Goal: Transaction & Acquisition: Purchase product/service

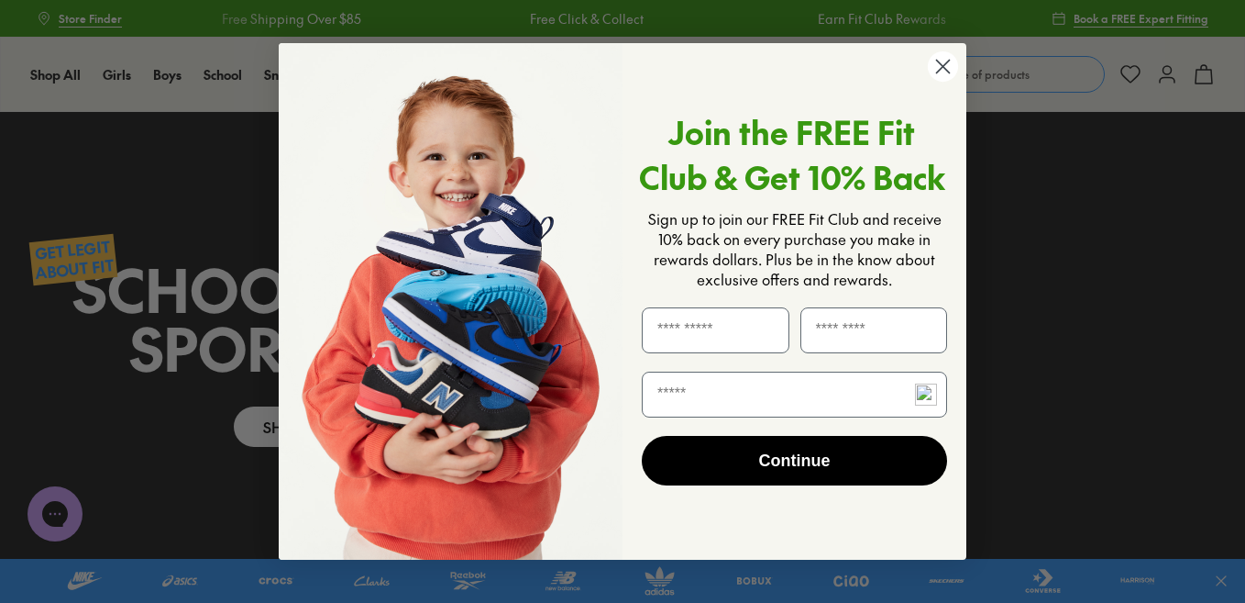
click at [944, 64] on circle "Close dialog" at bounding box center [943, 66] width 30 height 30
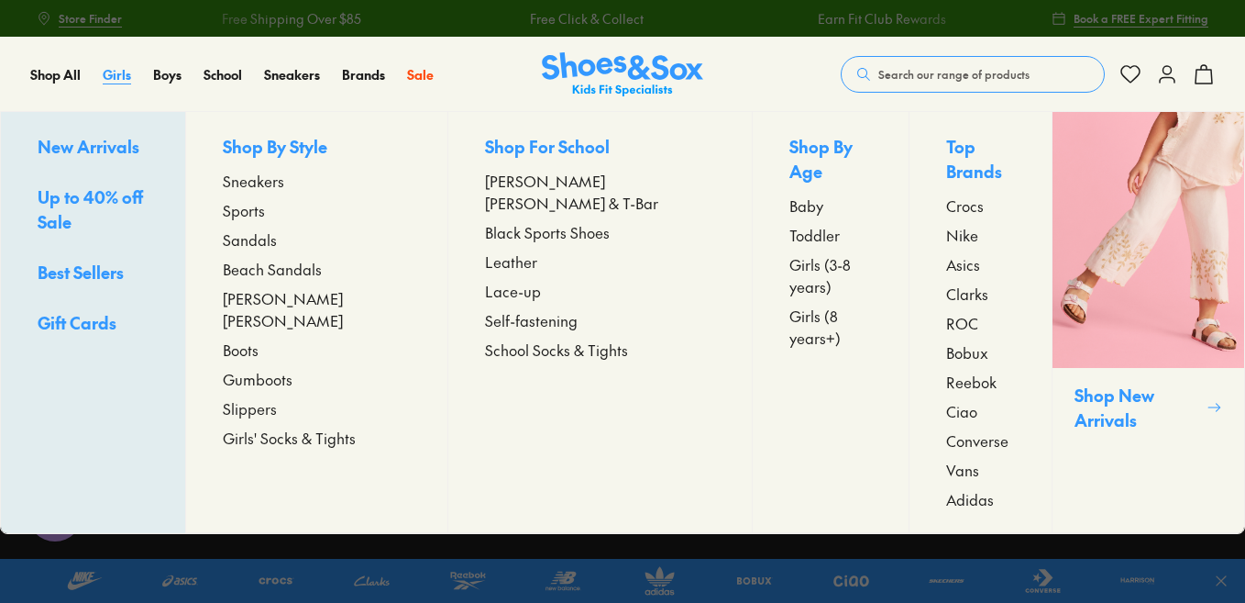
click at [116, 76] on span "Girls" at bounding box center [117, 74] width 28 height 18
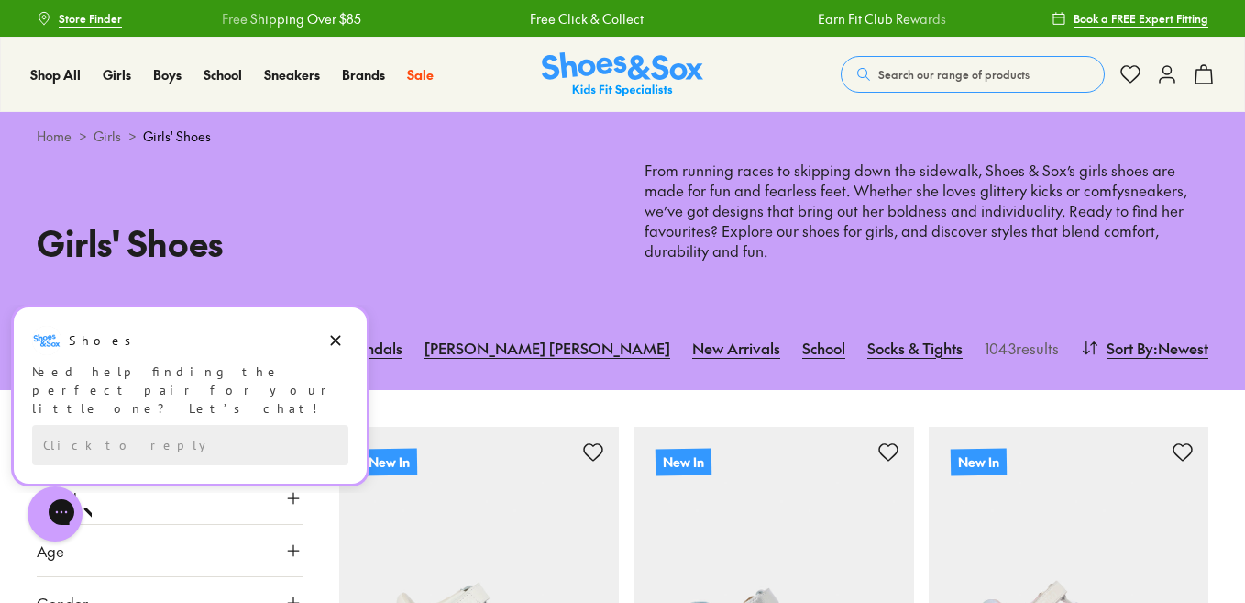
scroll to position [183, 0]
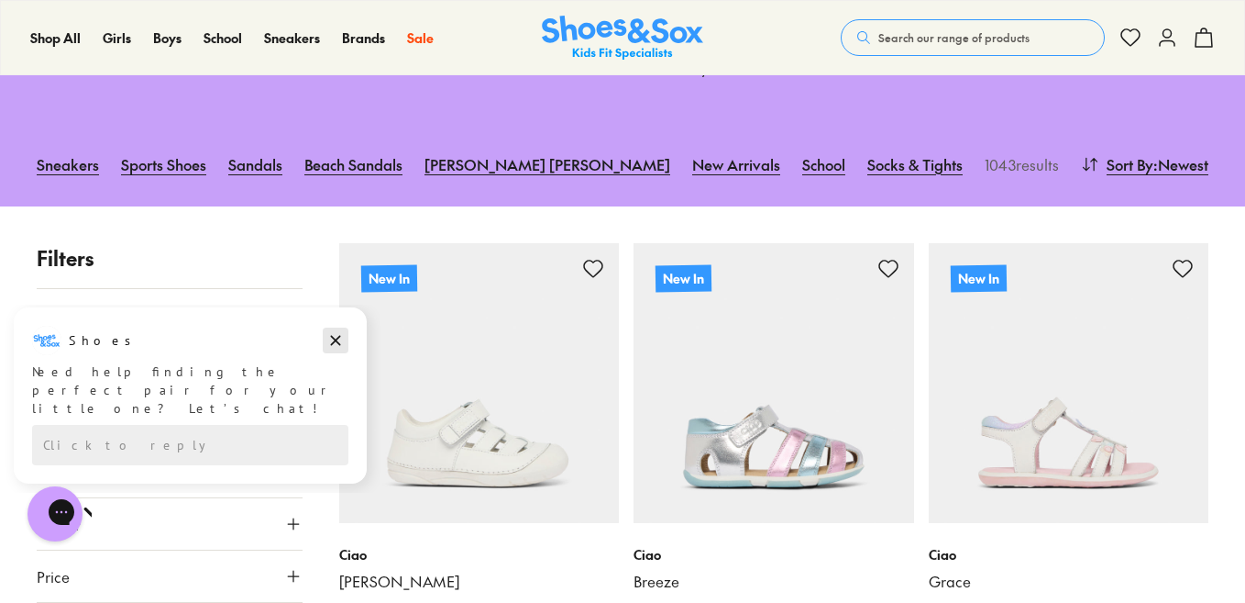
click at [336, 344] on icon "Dismiss campaign" at bounding box center [335, 340] width 18 height 22
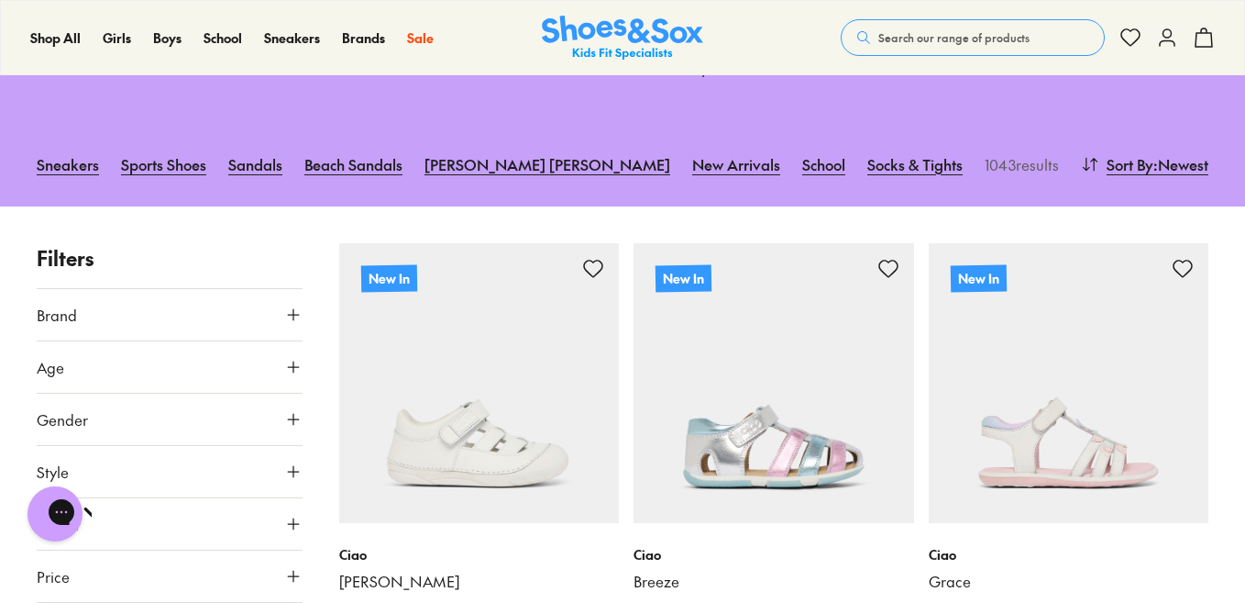
click at [240, 370] on button "Age" at bounding box center [170, 366] width 266 height 51
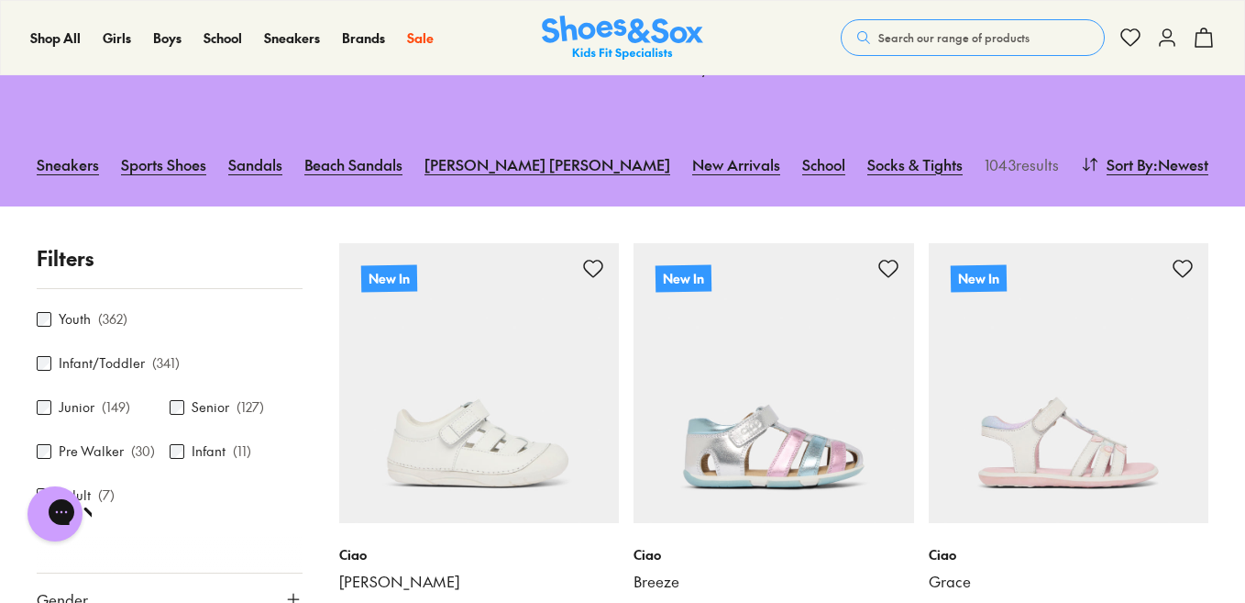
scroll to position [183, 0]
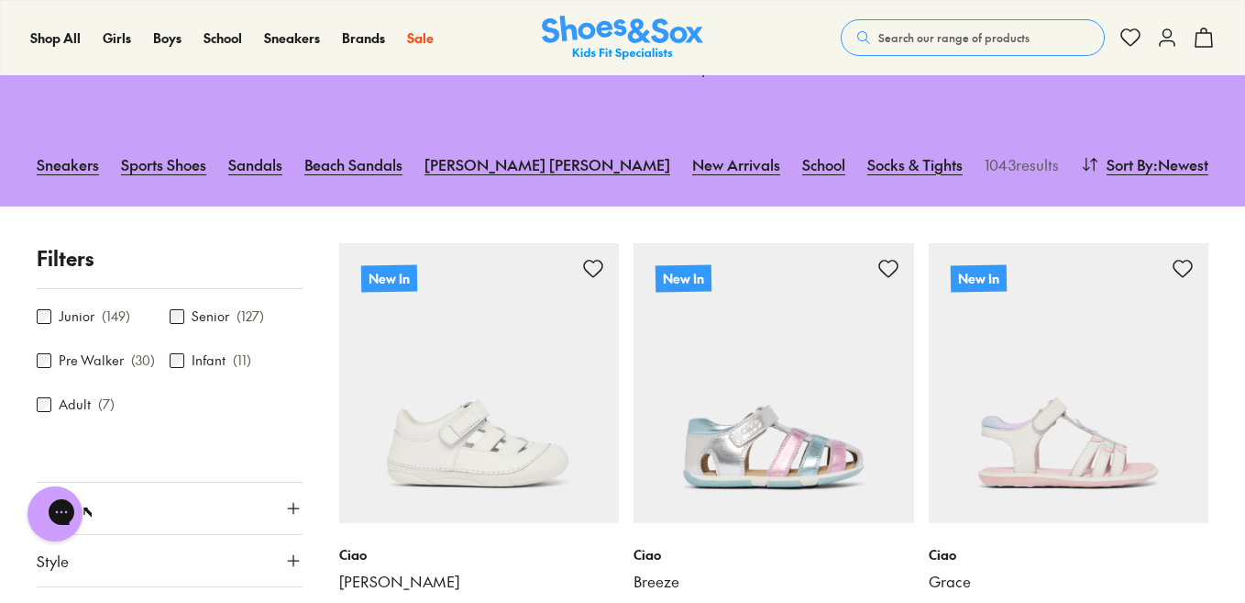
click at [200, 243] on p "Filters" at bounding box center [170, 258] width 266 height 30
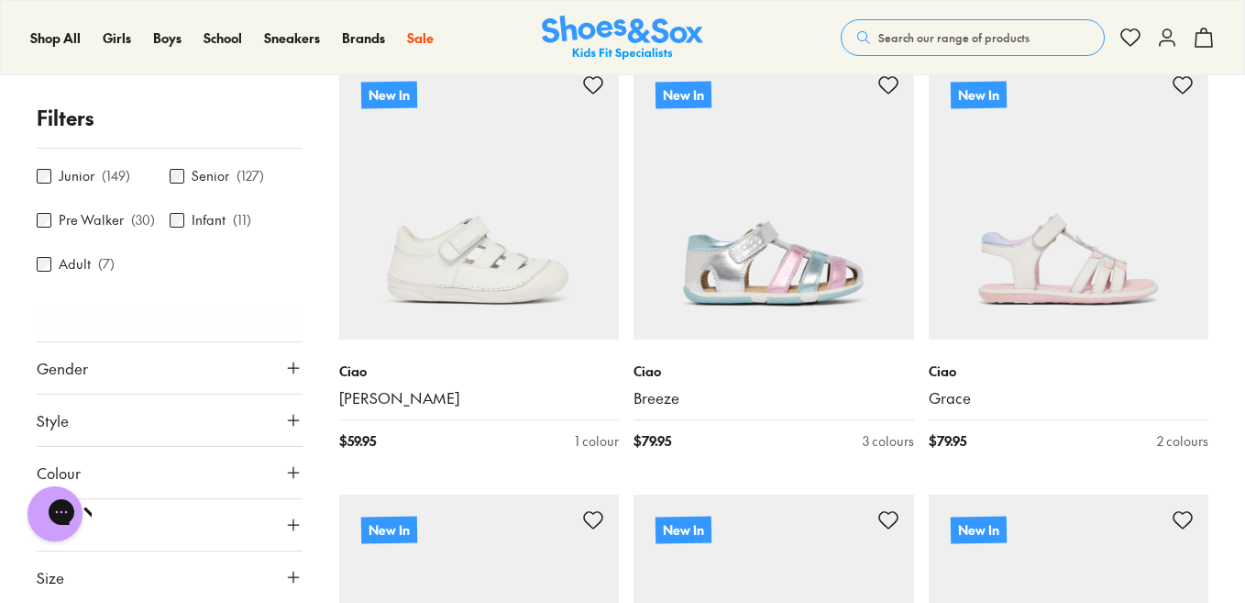
scroll to position [459, 0]
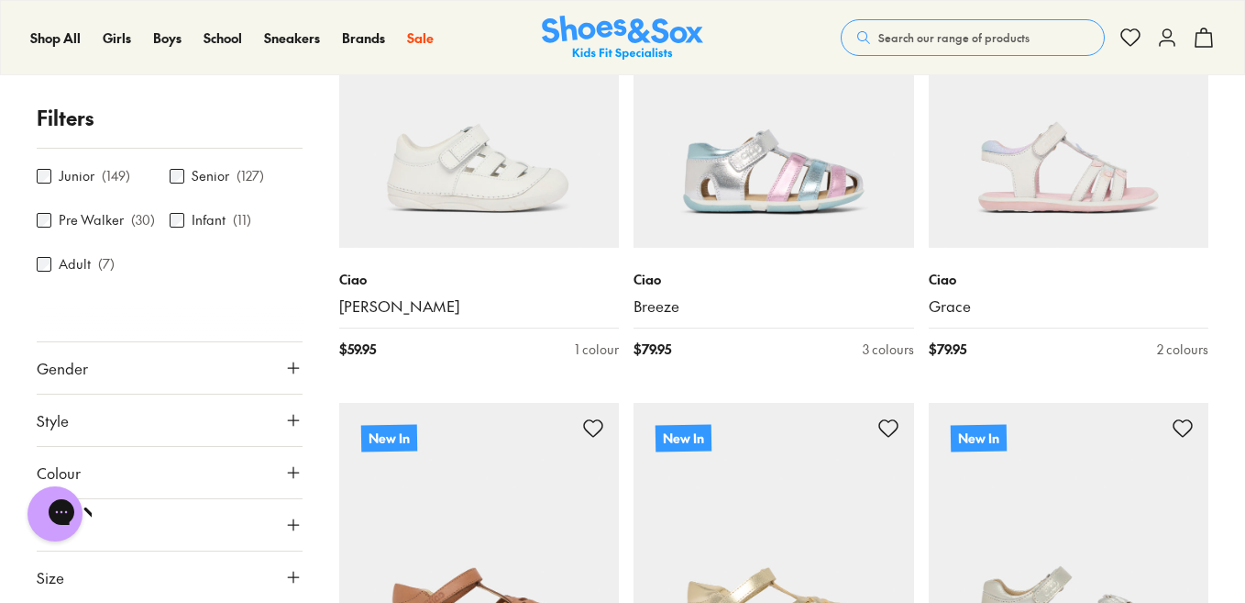
click at [192, 375] on button "Gender" at bounding box center [170, 367] width 266 height 51
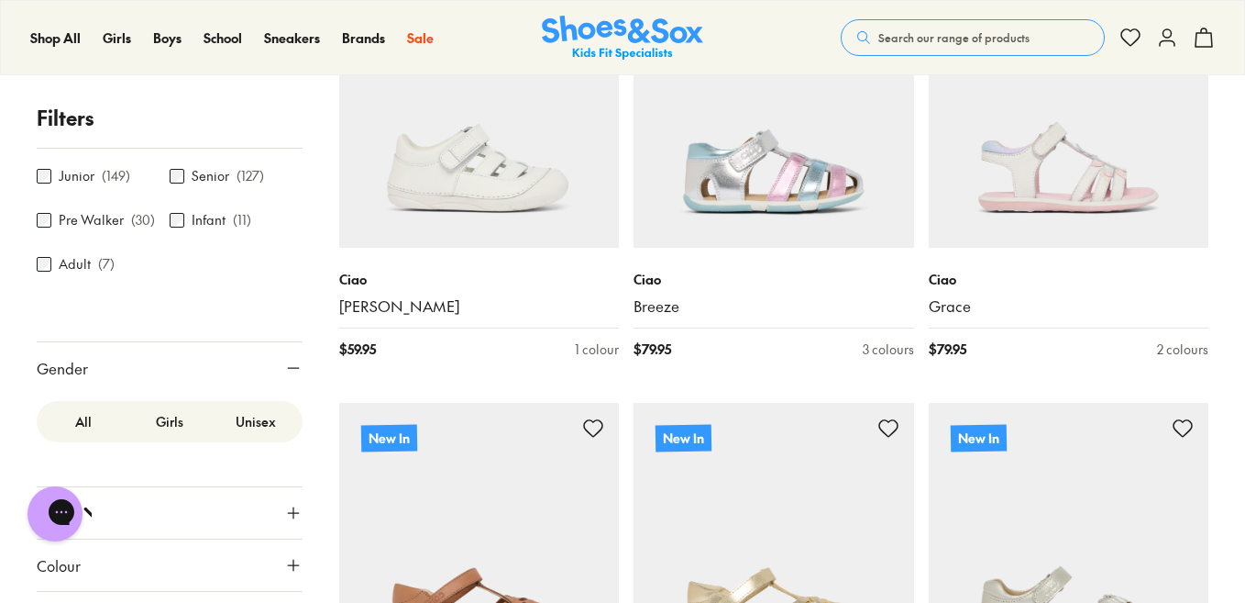
click at [169, 420] on label "Girls" at bounding box center [170, 421] width 86 height 34
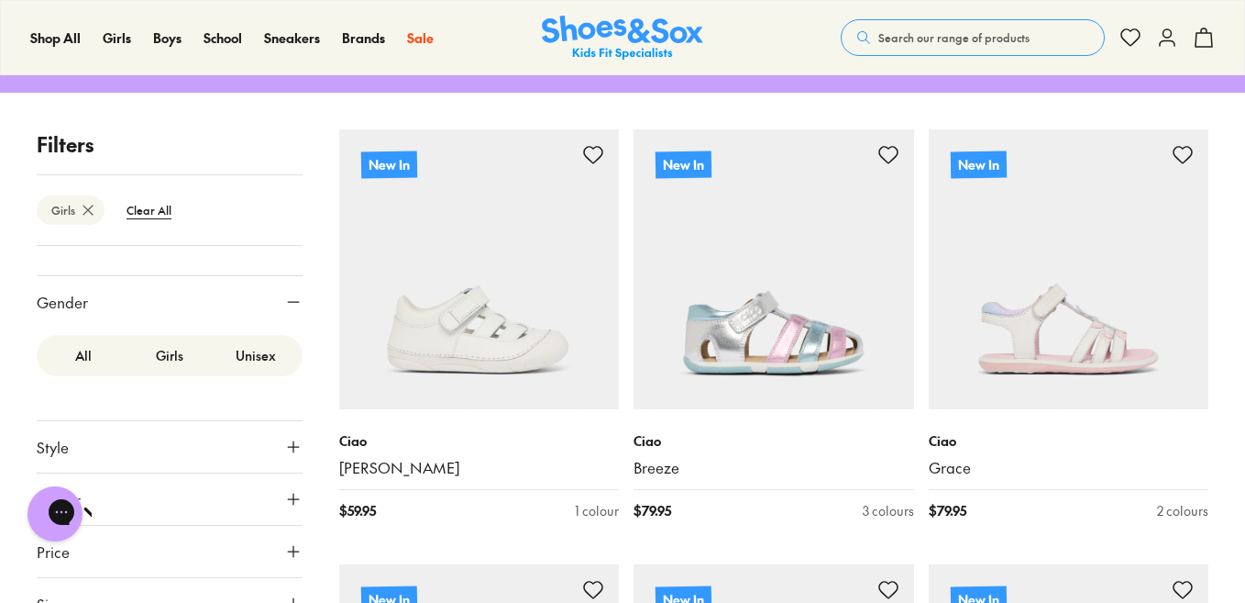
scroll to position [481, 0]
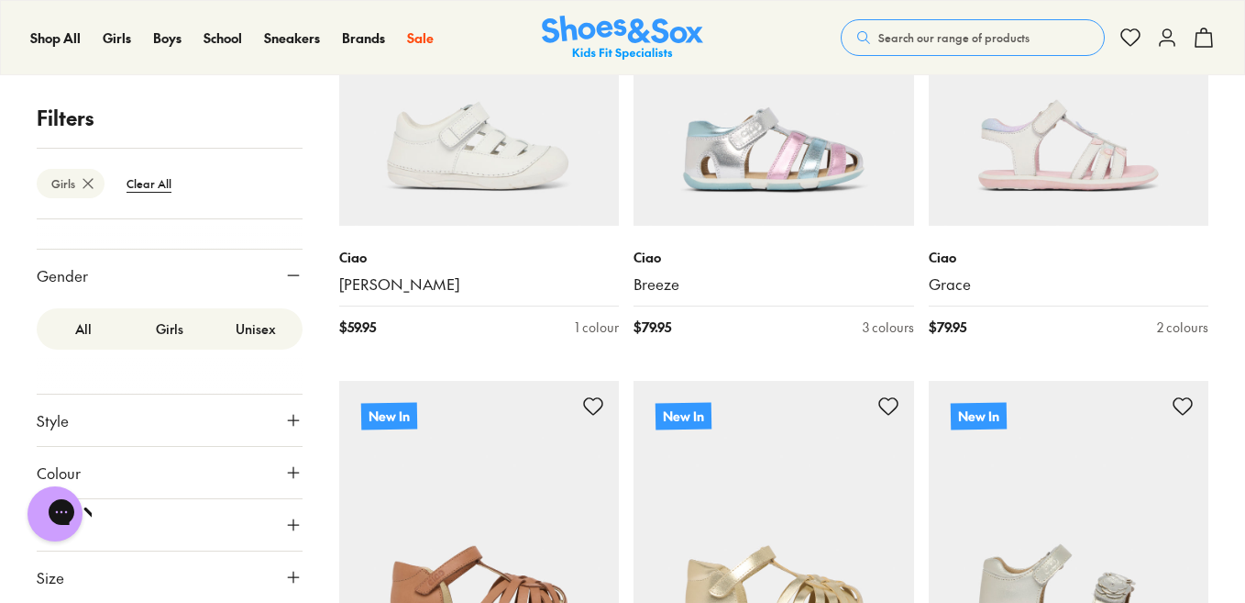
click at [186, 425] on button "Style" at bounding box center [170, 419] width 266 height 51
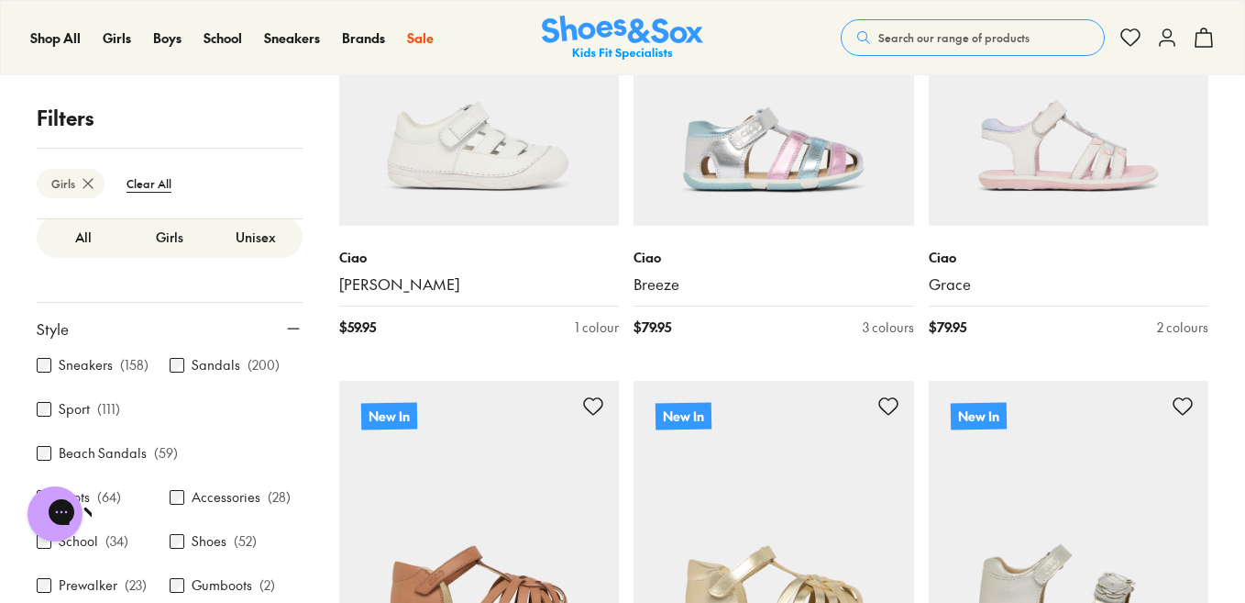
scroll to position [529, 0]
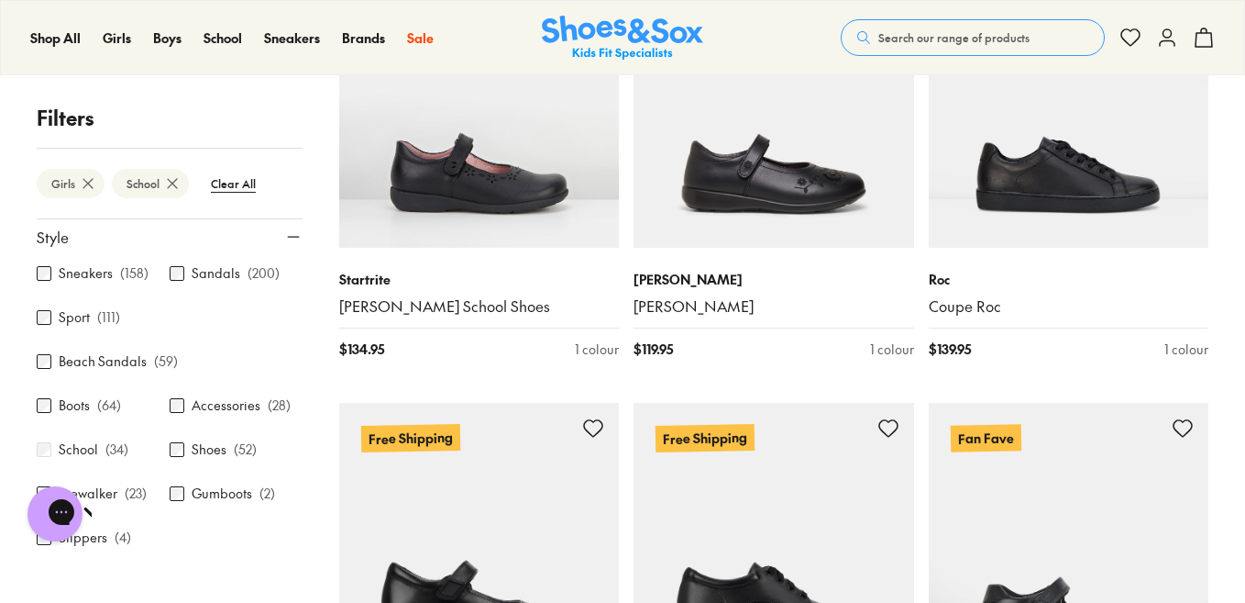
scroll to position [654, 0]
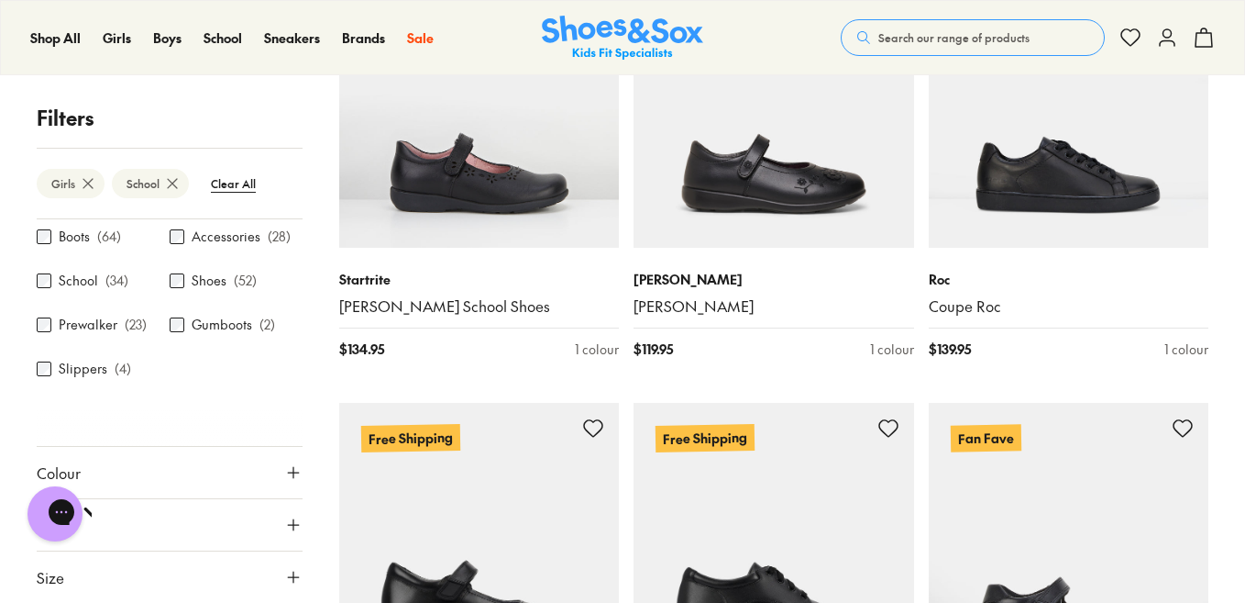
click at [174, 464] on button "Colour" at bounding box center [170, 472] width 266 height 51
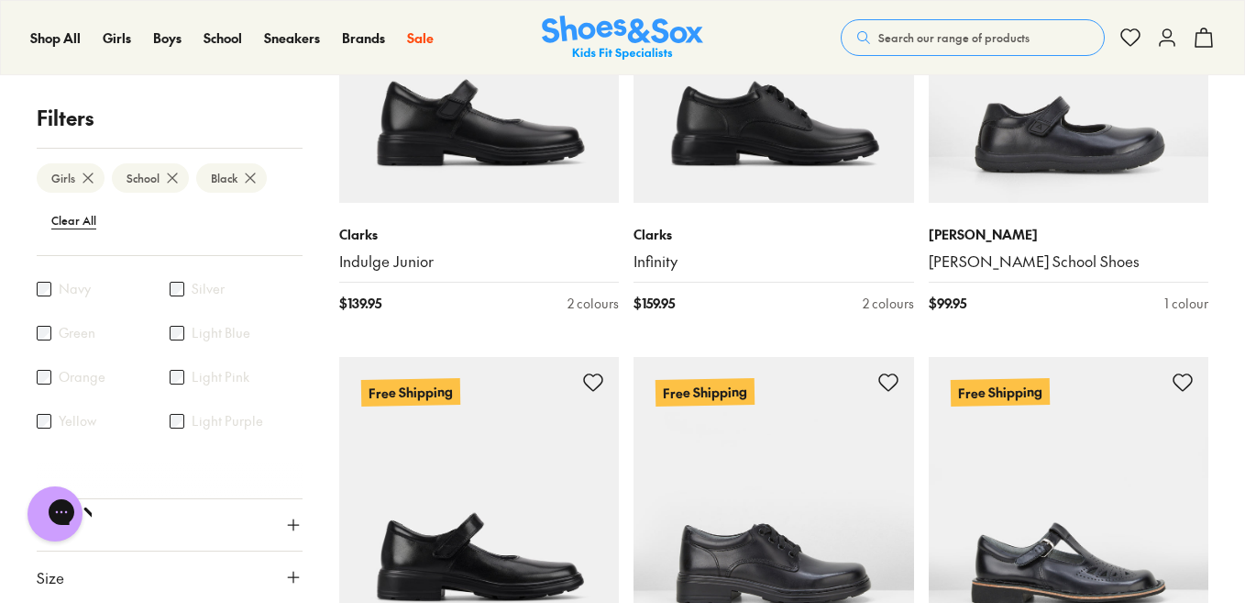
scroll to position [1123, 0]
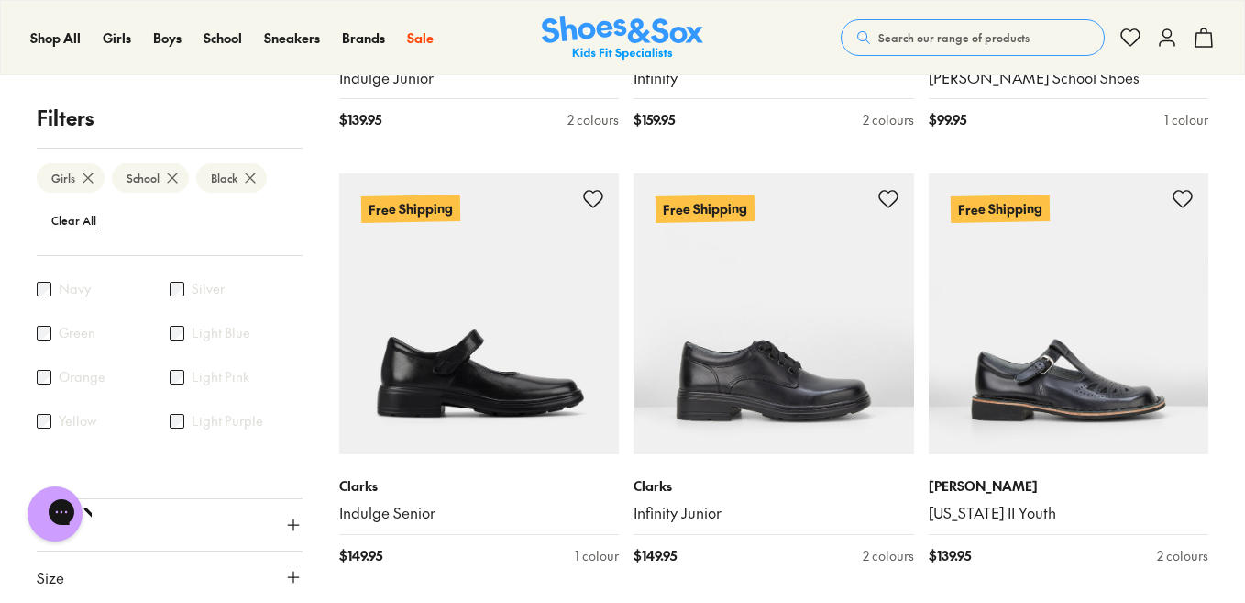
drag, startPoint x: 303, startPoint y: 547, endPoint x: 304, endPoint y: 537, distance: 10.1
click at [200, 579] on button "Size" at bounding box center [170, 576] width 266 height 51
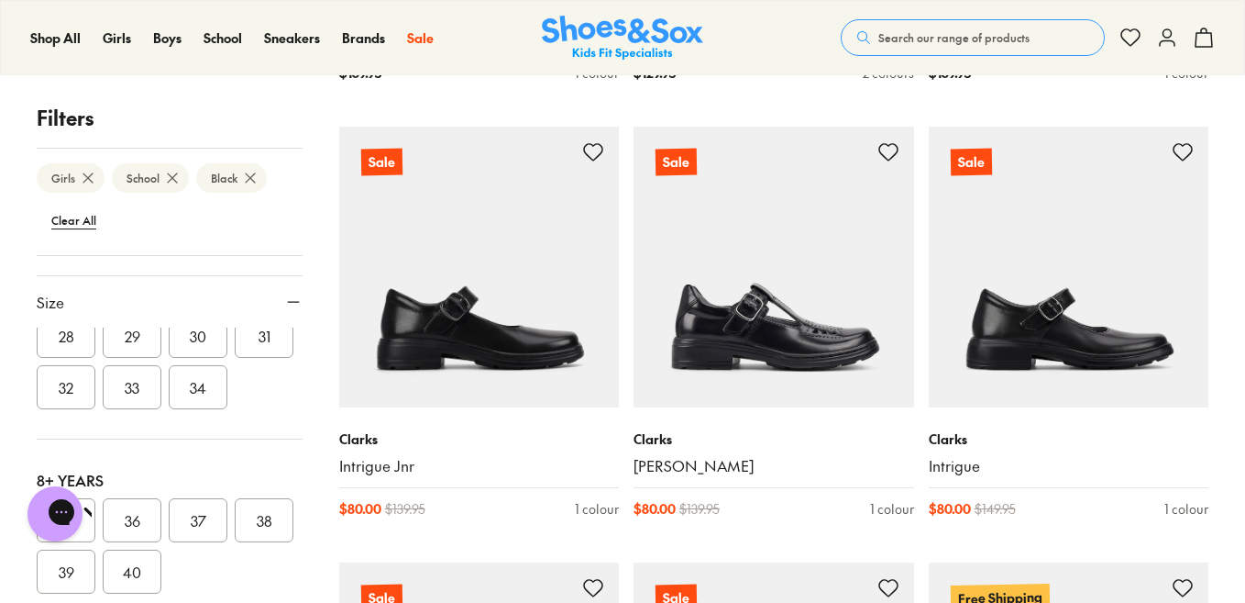
scroll to position [2131, 0]
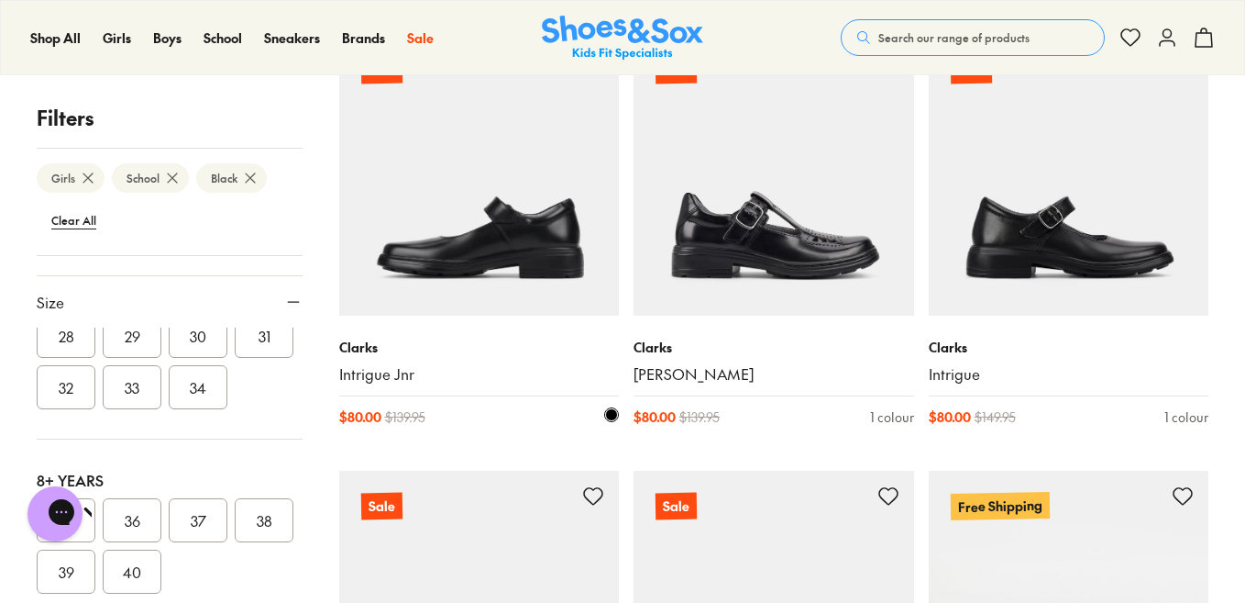
click at [498, 257] on img at bounding box center [479, 175] width 281 height 281
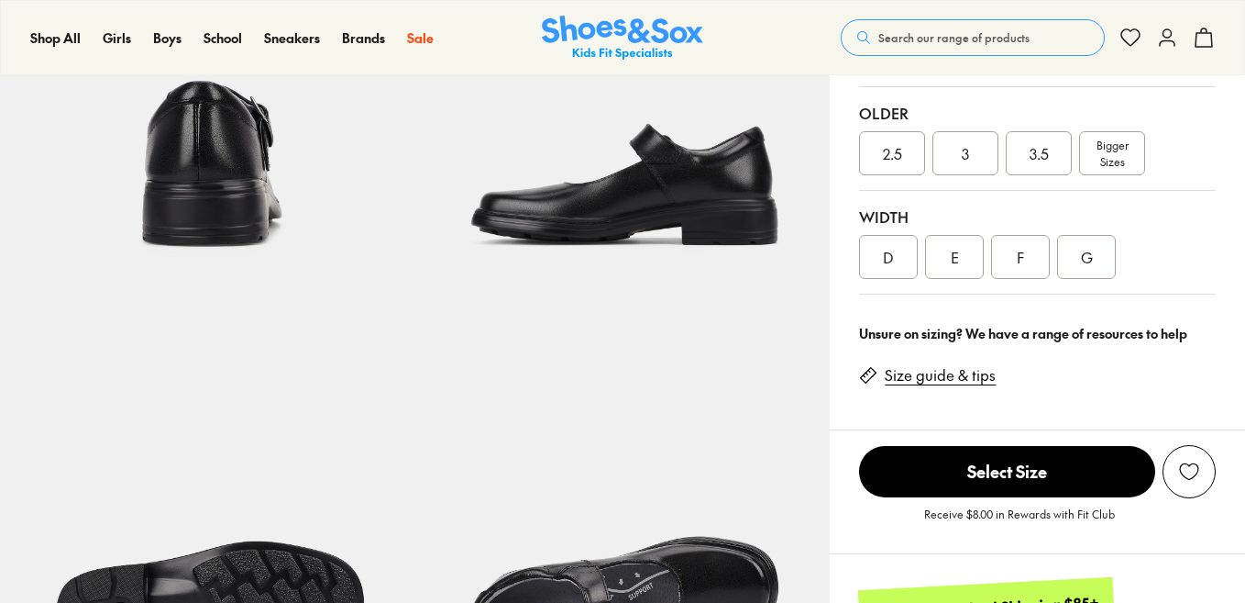
select select "*"
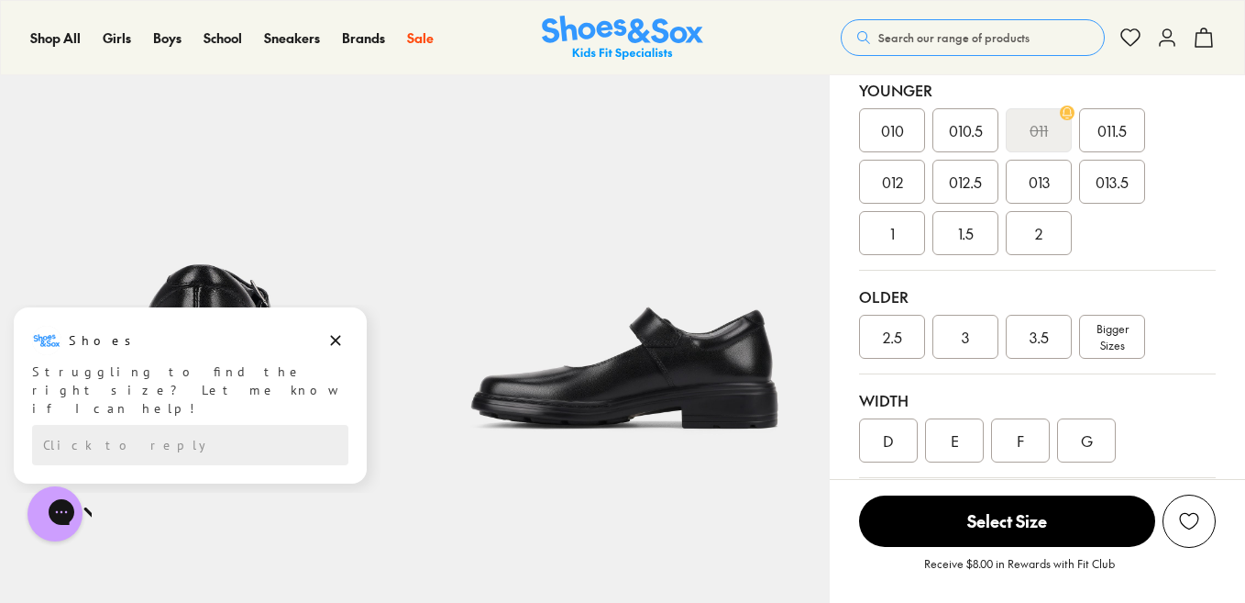
scroll to position [734, 0]
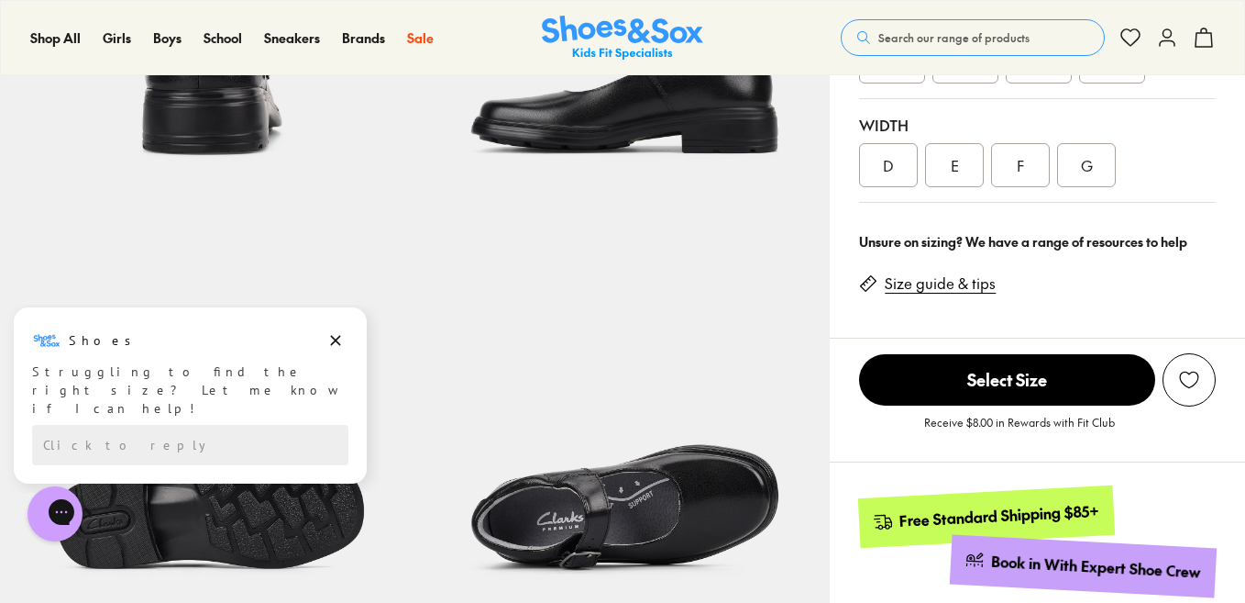
click at [957, 284] on link "Size guide & tips" at bounding box center [940, 283] width 111 height 20
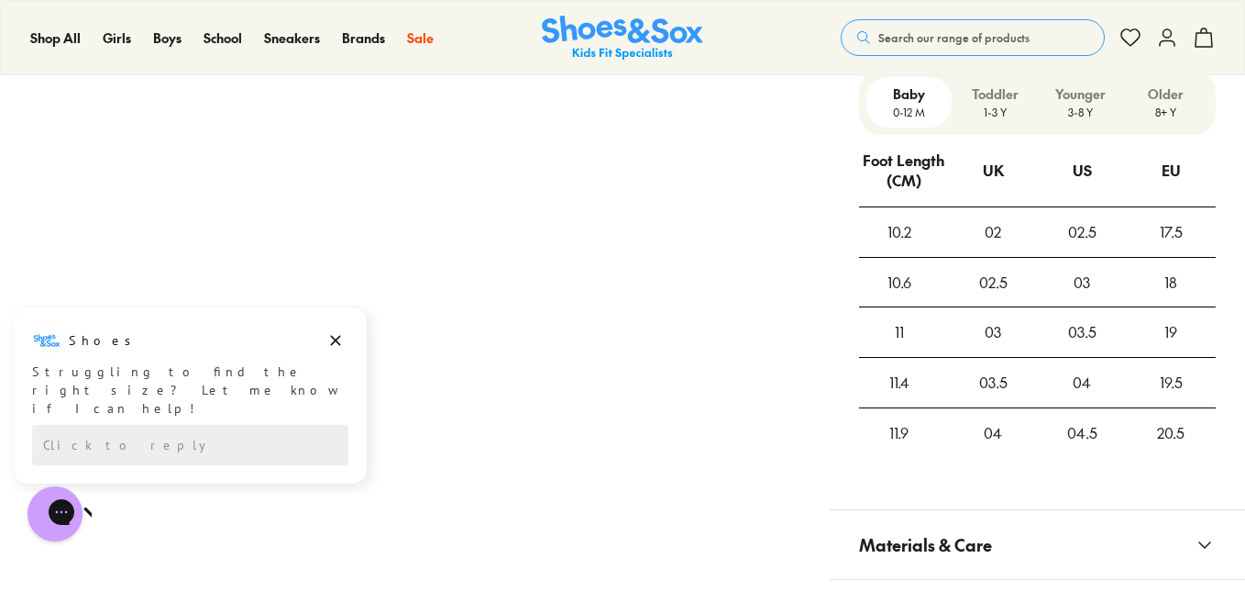
click at [1081, 105] on p "3-8 Y" at bounding box center [1080, 112] width 71 height 17
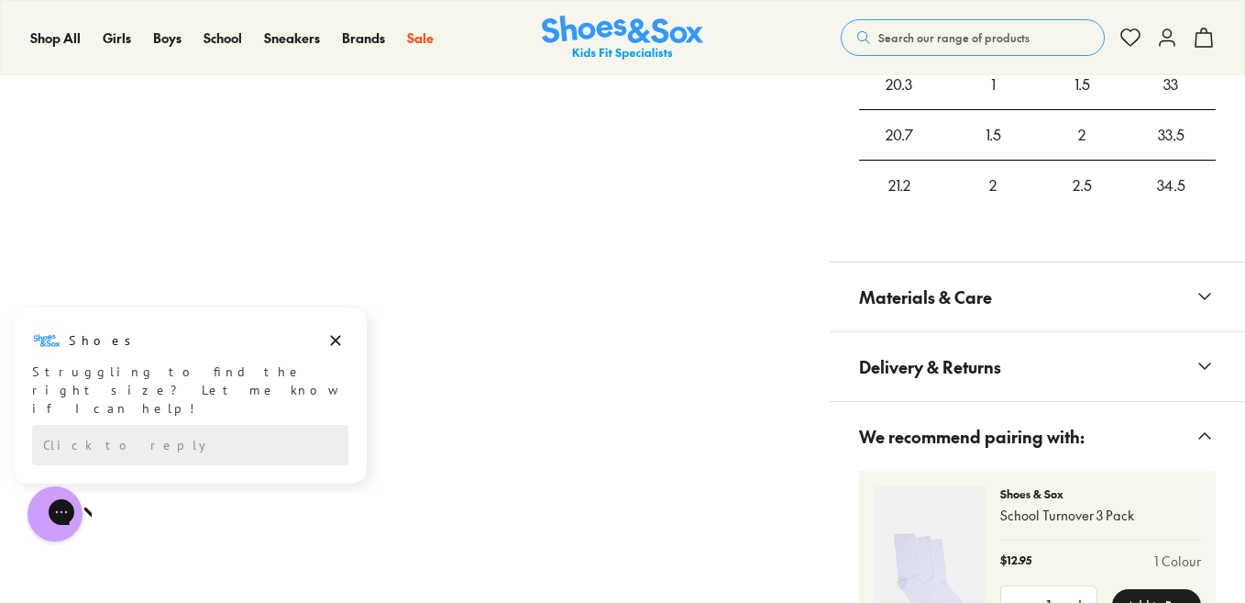
scroll to position [1625, 0]
